Goal: Information Seeking & Learning: Learn about a topic

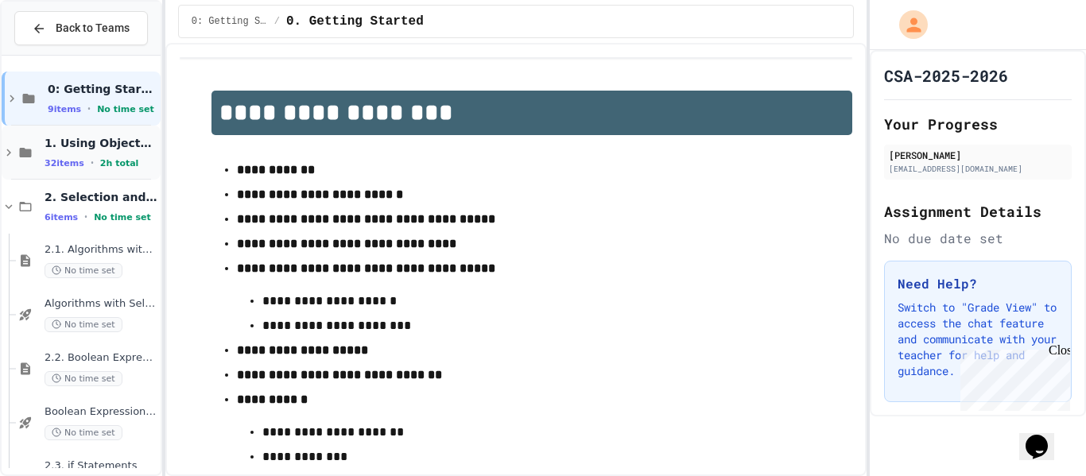
click at [6, 154] on icon at bounding box center [9, 152] width 14 height 14
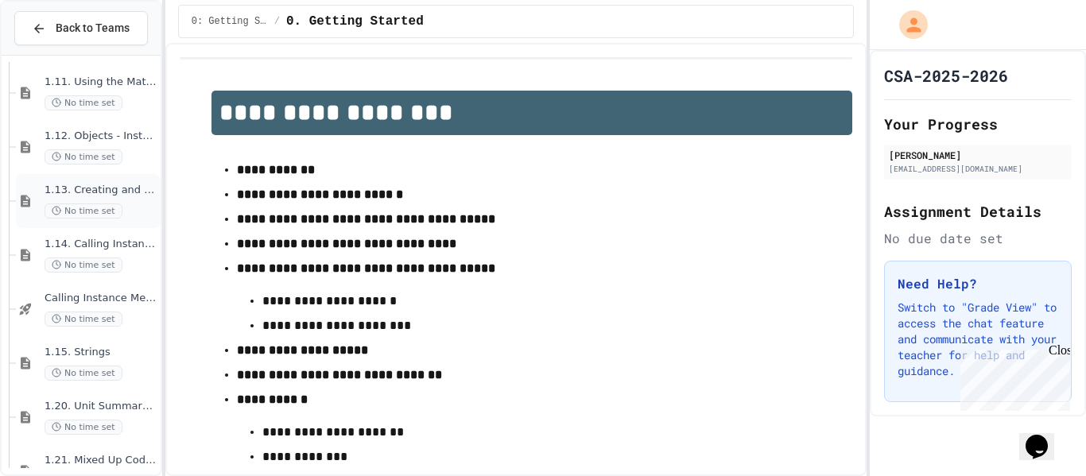
scroll to position [1191, 0]
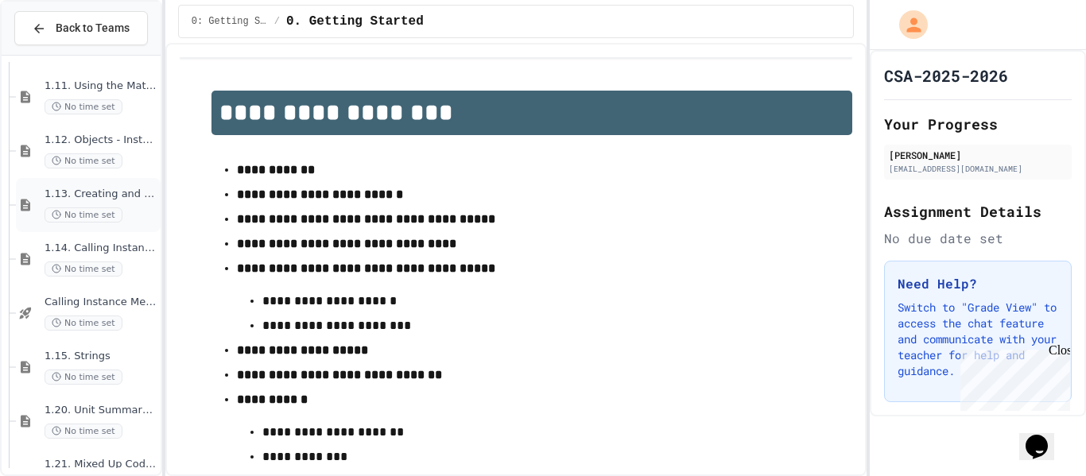
click at [129, 140] on span "1.12. Objects - Instances of Classes" at bounding box center [101, 141] width 113 height 14
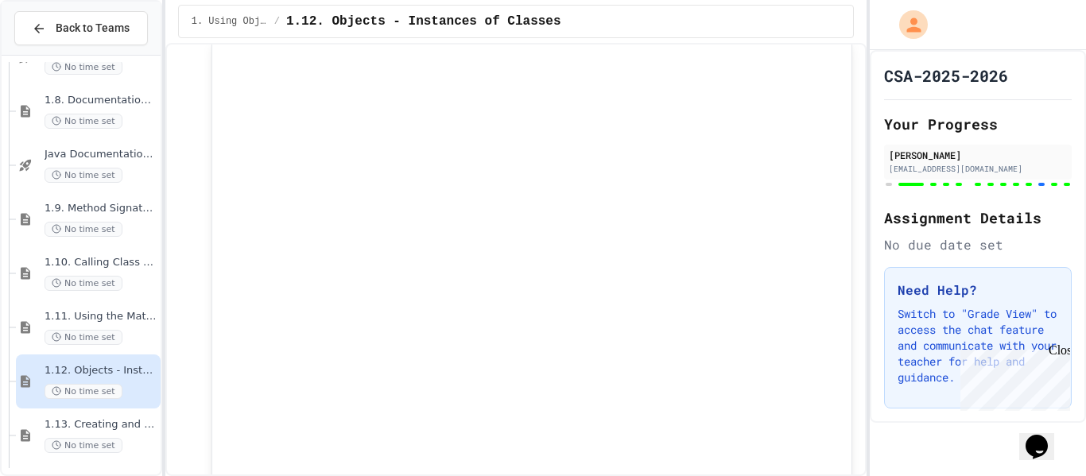
scroll to position [960, 0]
click at [106, 199] on div "1.9. Method Signatures No time set" at bounding box center [88, 220] width 145 height 54
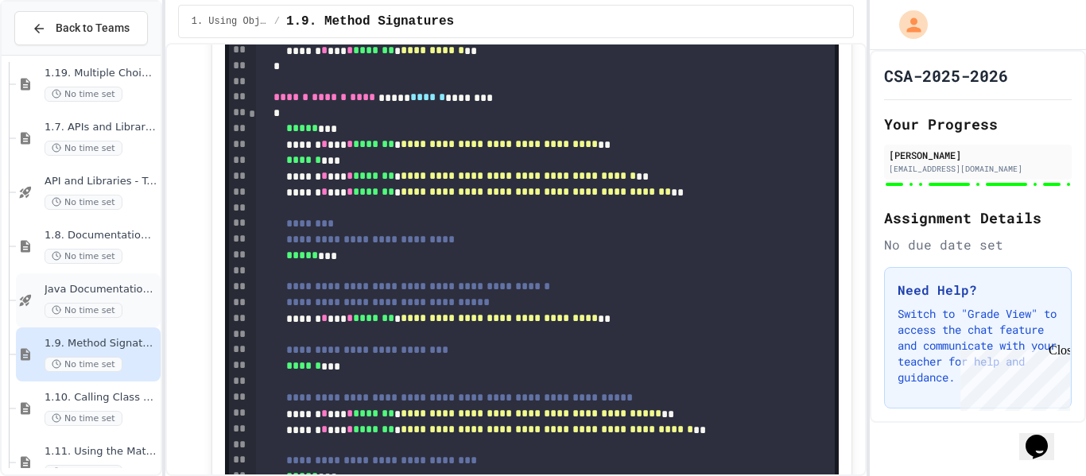
scroll to position [806, 0]
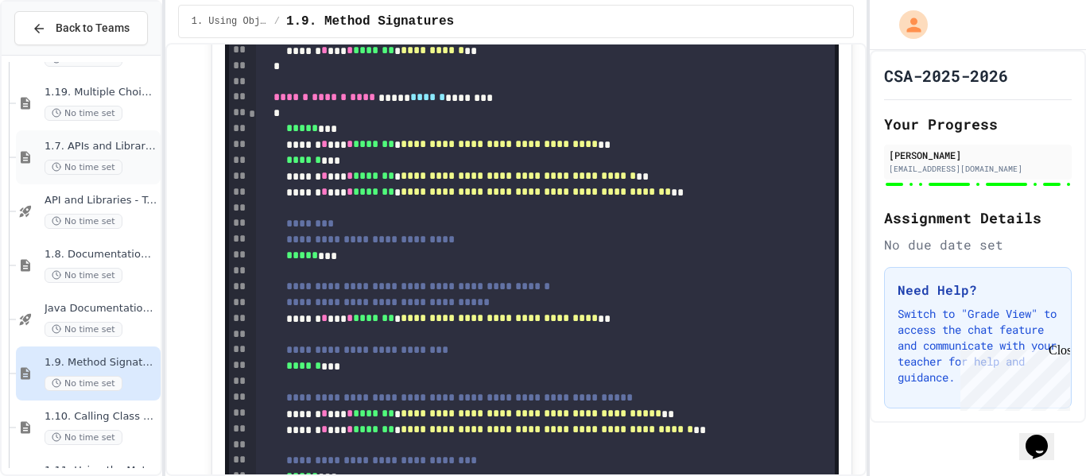
click at [94, 152] on span "1.7. APIs and Libraries" at bounding box center [101, 147] width 113 height 14
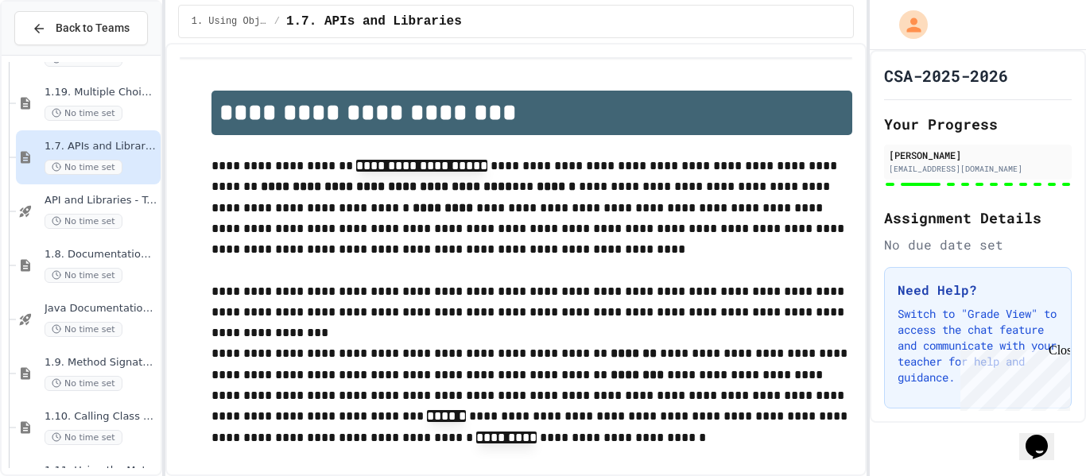
type input "**"
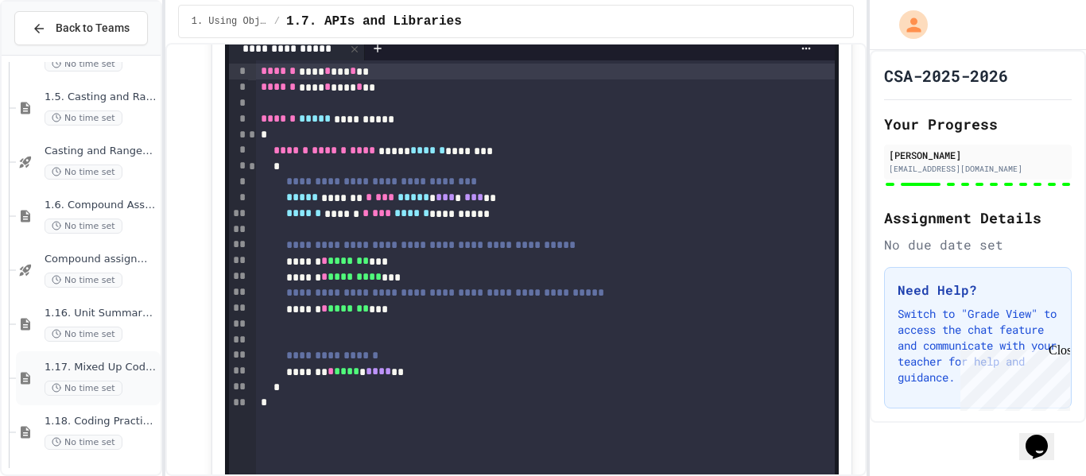
scroll to position [416, 0]
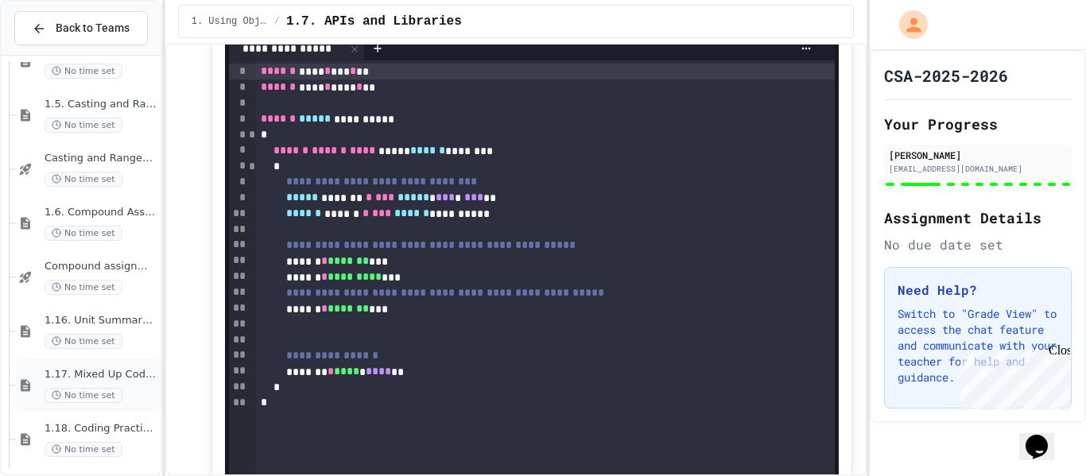
click at [107, 204] on div "1.6. Compound Assignment Operators No time set" at bounding box center [88, 223] width 145 height 54
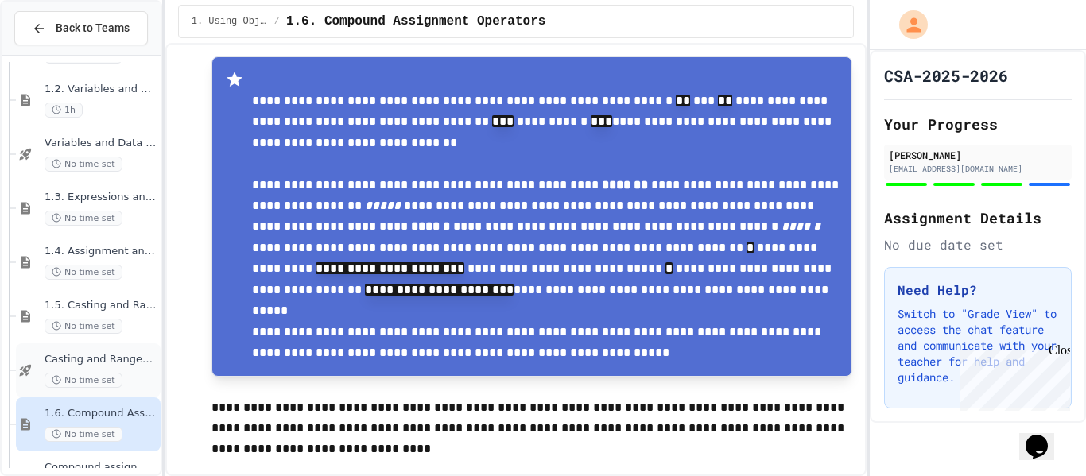
scroll to position [211, 0]
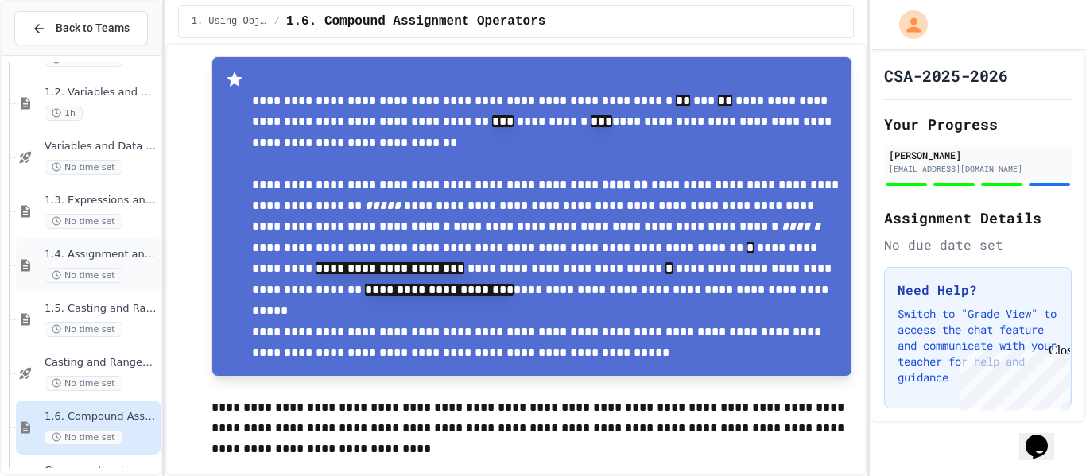
click at [133, 260] on span "1.4. Assignment and Input" at bounding box center [101, 255] width 113 height 14
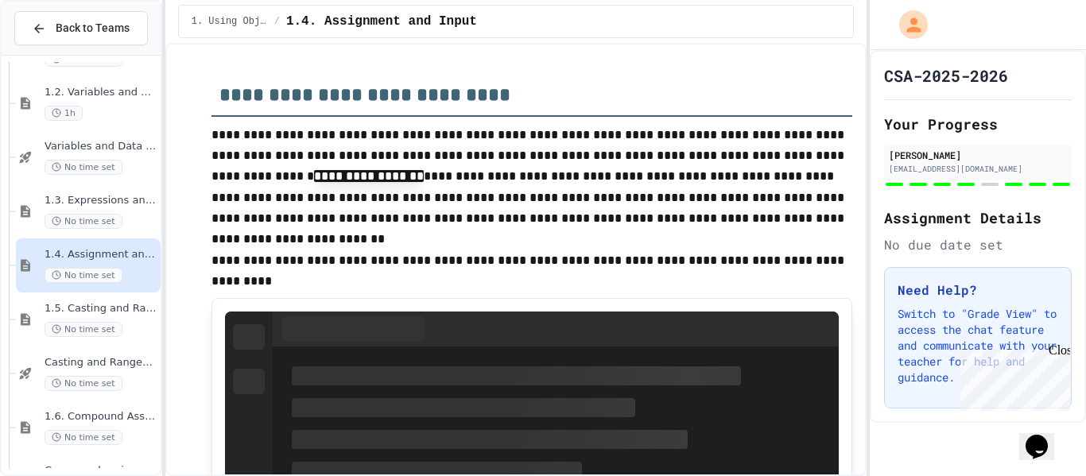
scroll to position [3959, 0]
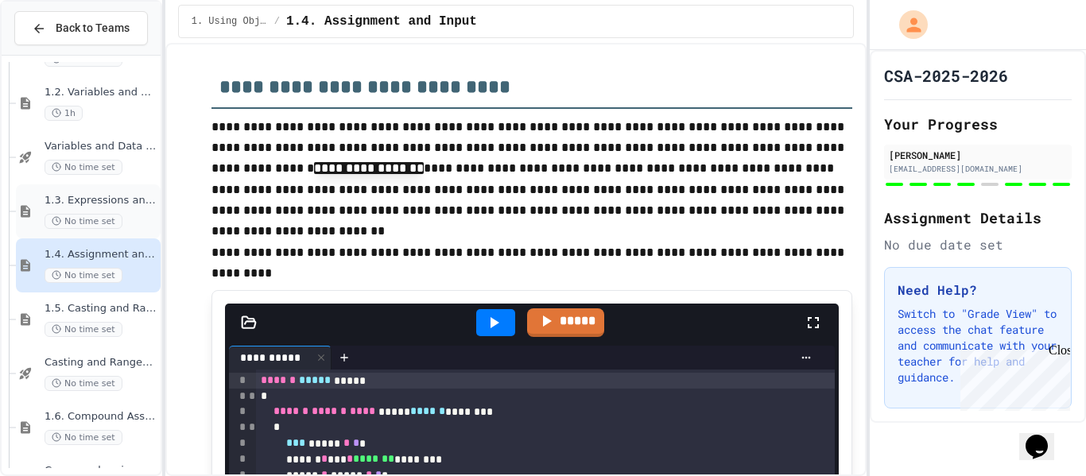
click at [74, 210] on div "1.3. Expressions and Output [New] No time set" at bounding box center [101, 211] width 113 height 35
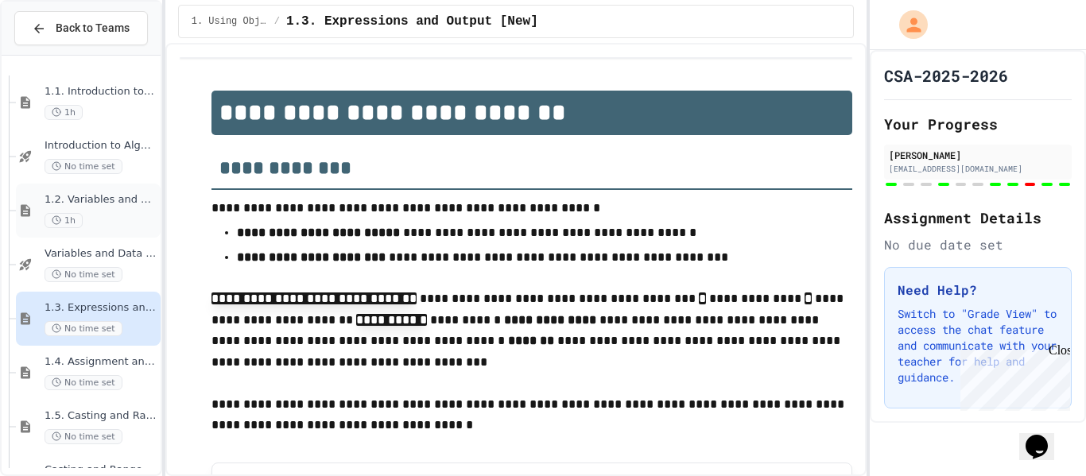
scroll to position [1829, 0]
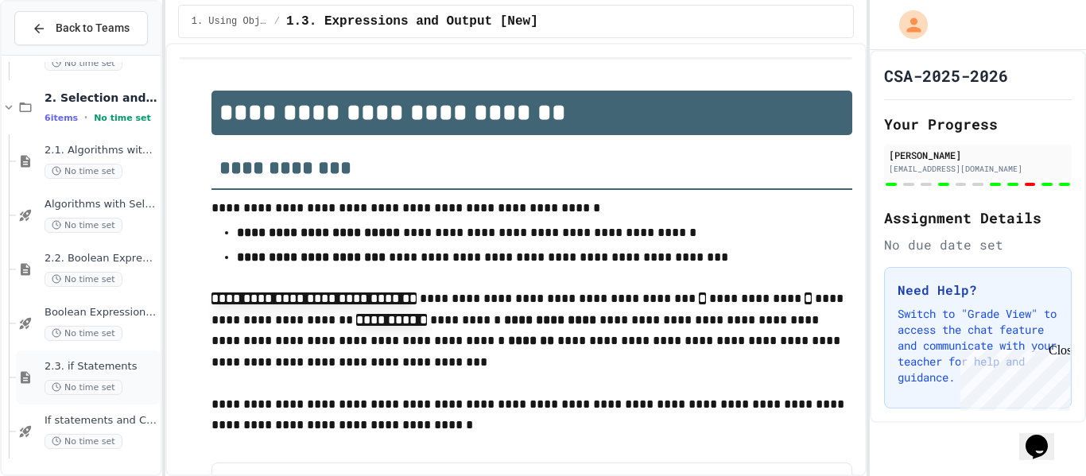
click at [95, 367] on span "2.3. if Statements" at bounding box center [101, 367] width 113 height 14
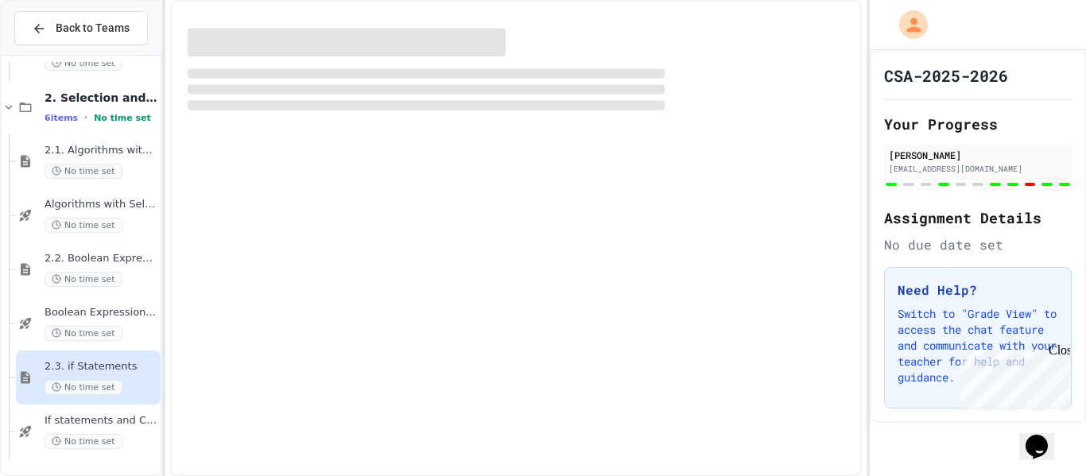
scroll to position [1810, 0]
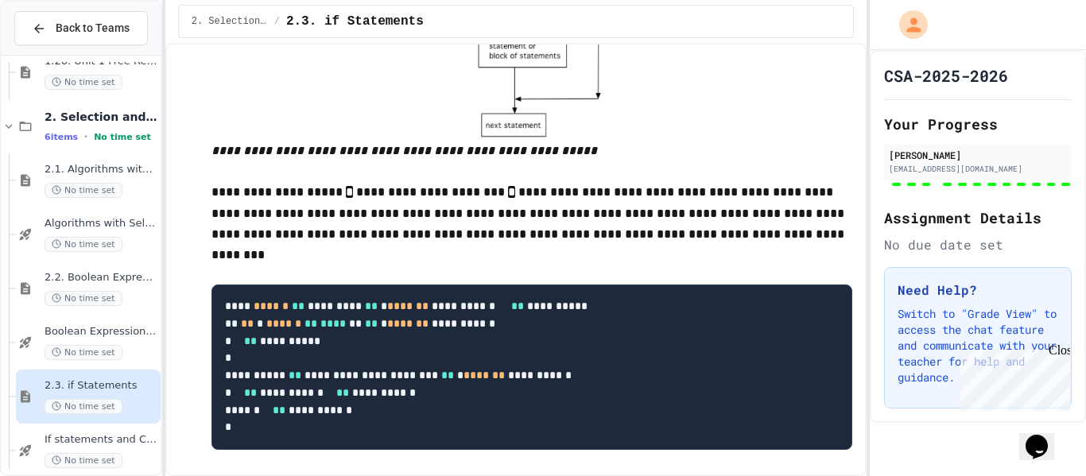
type input "**********"
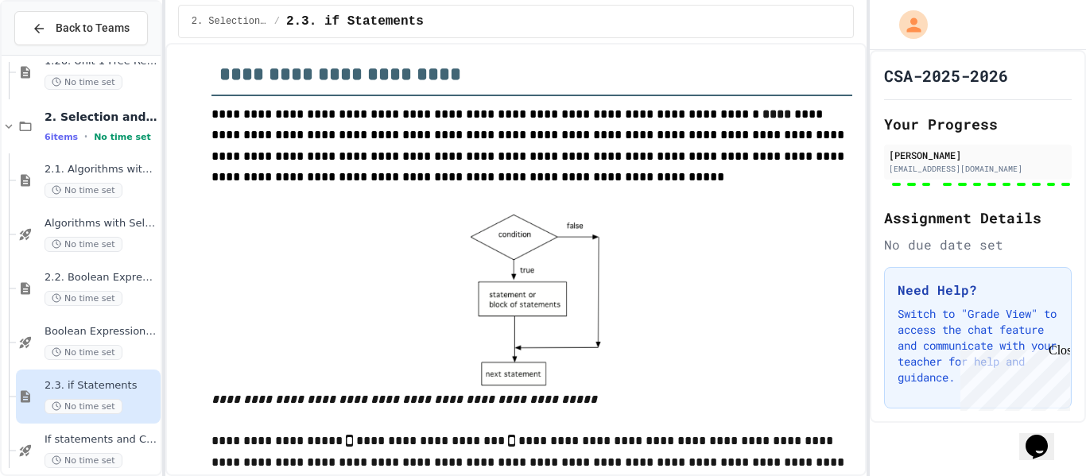
scroll to position [384, 0]
